Goal: Register for event/course

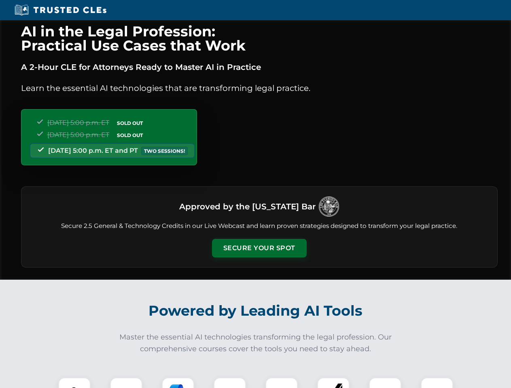
click at [259, 248] on button "Secure Your Spot" at bounding box center [259, 248] width 95 height 19
click at [74, 383] on img at bounding box center [74, 393] width 23 height 23
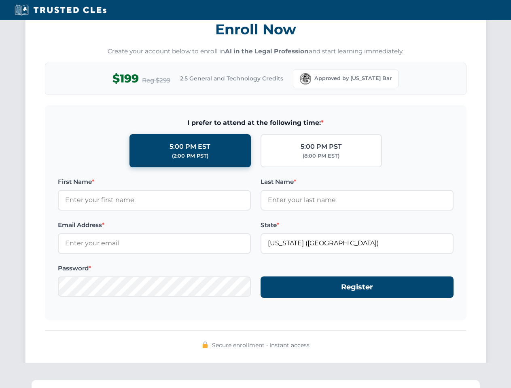
scroll to position [793, 0]
